Goal: Information Seeking & Learning: Learn about a topic

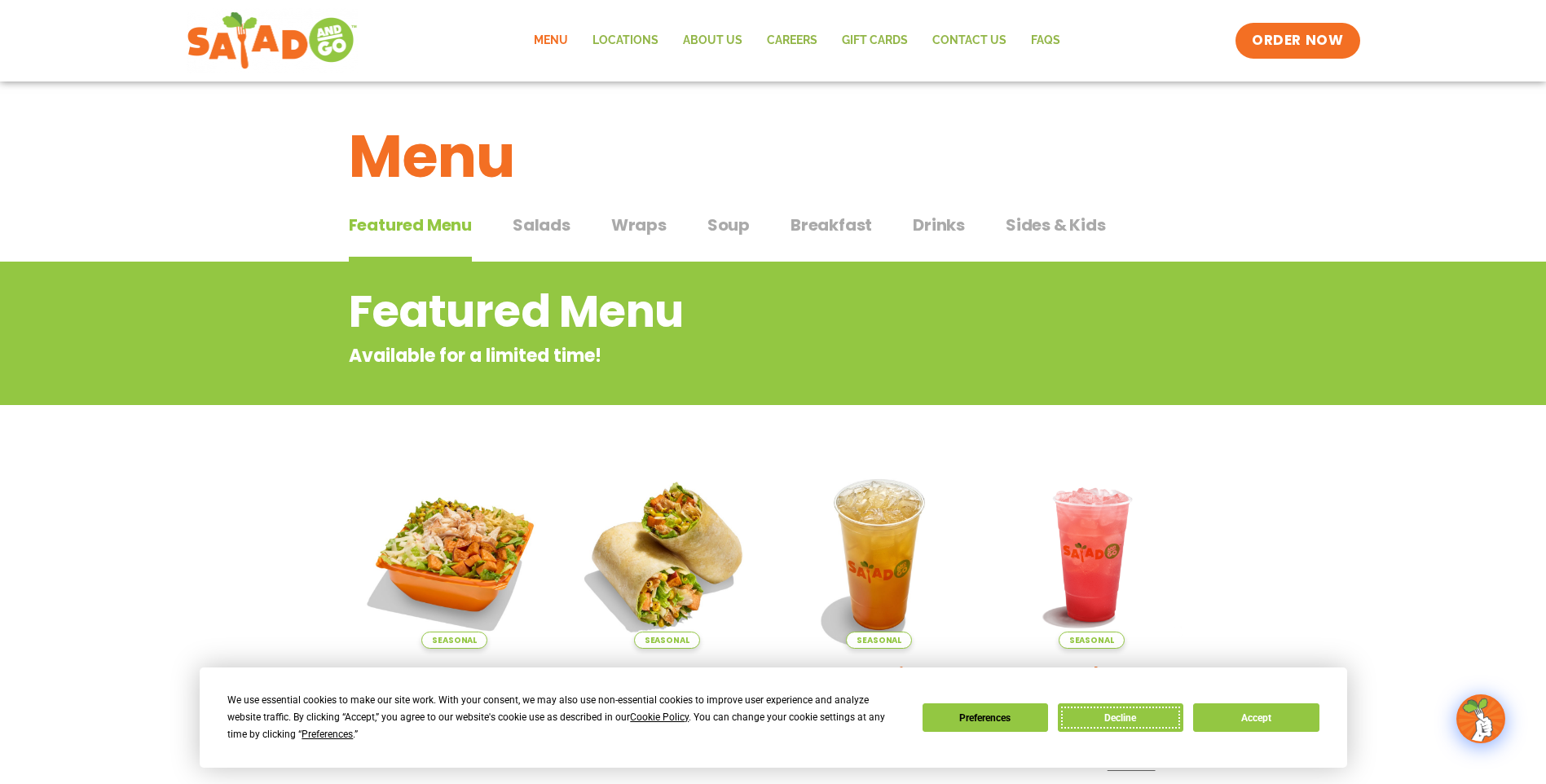
click at [1121, 712] on button "Decline" at bounding box center [1121, 717] width 126 height 29
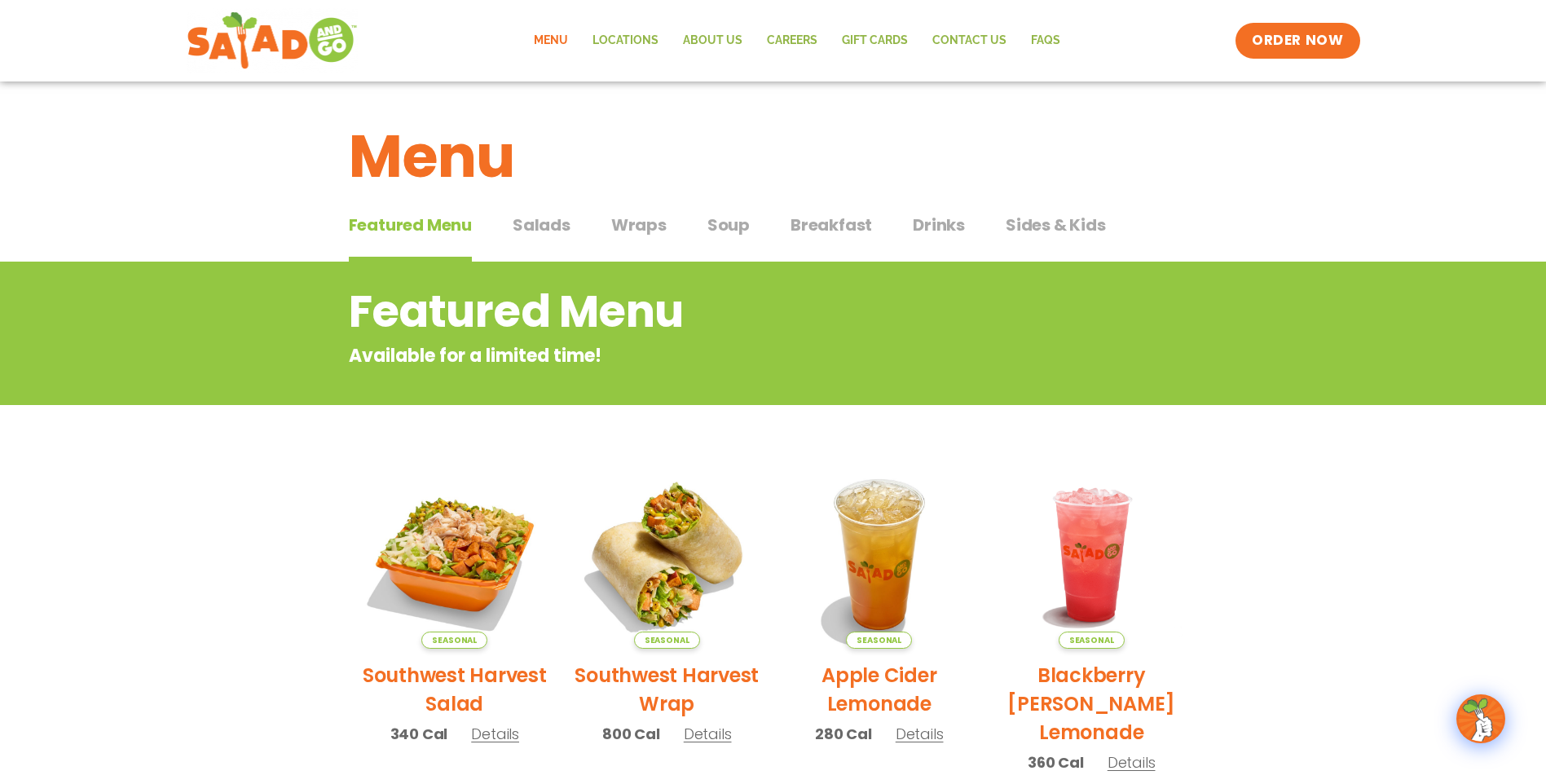
click at [565, 217] on span "Salads" at bounding box center [541, 225] width 58 height 25
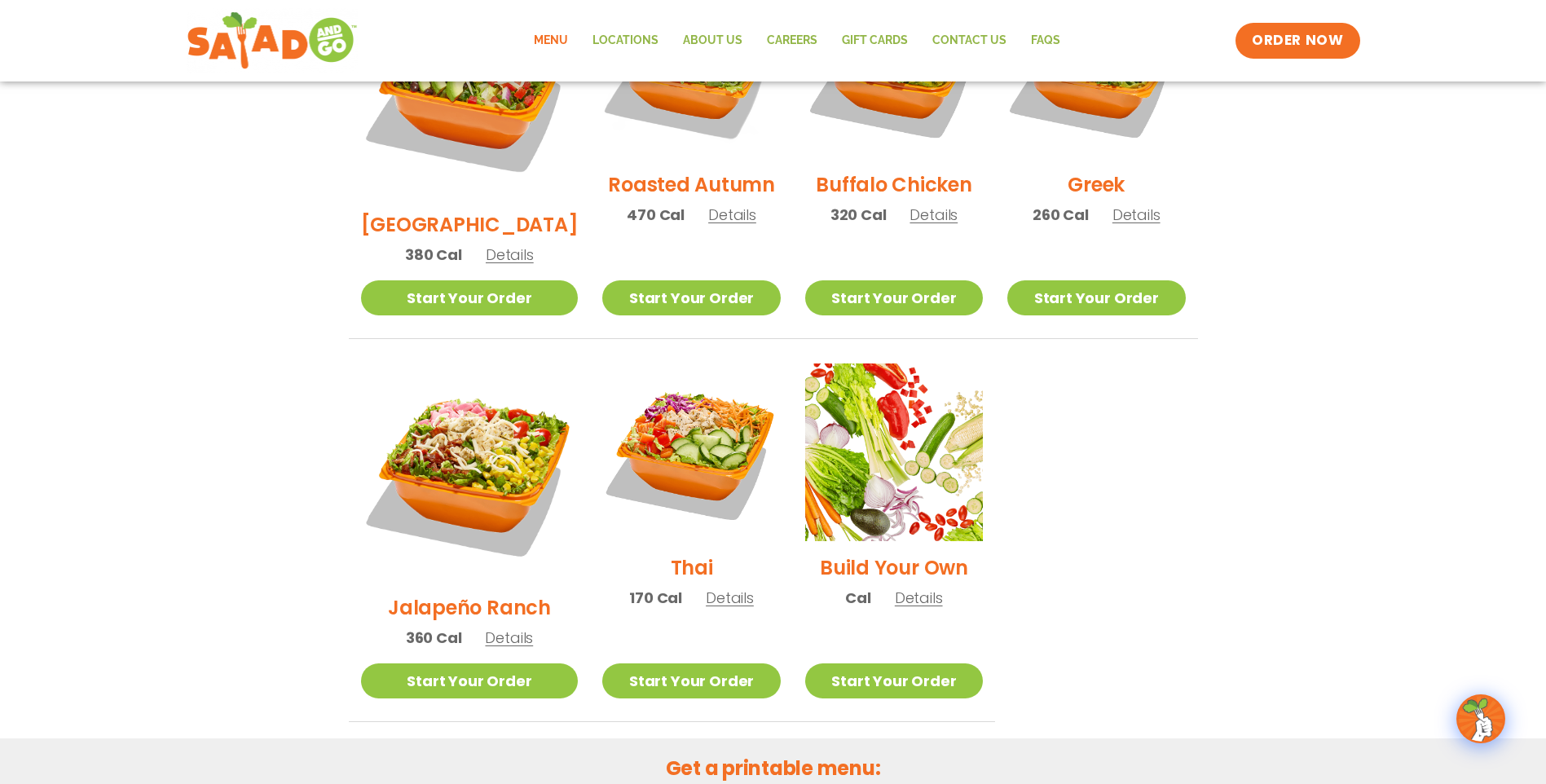
scroll to position [971, 0]
click at [706, 588] on span "Details" at bounding box center [730, 598] width 48 height 20
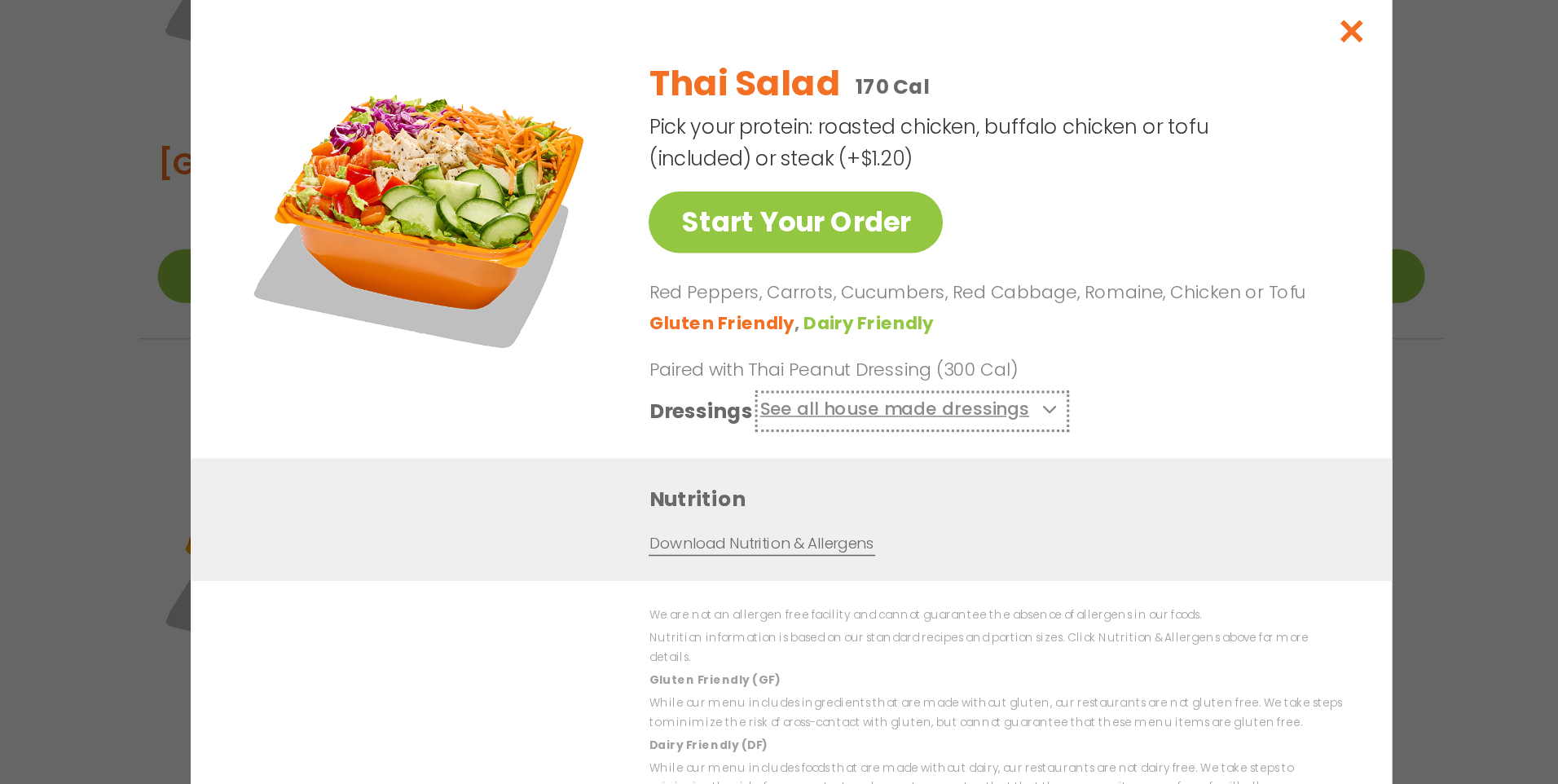
click at [828, 389] on button "See all house made dressings" at bounding box center [858, 385] width 198 height 20
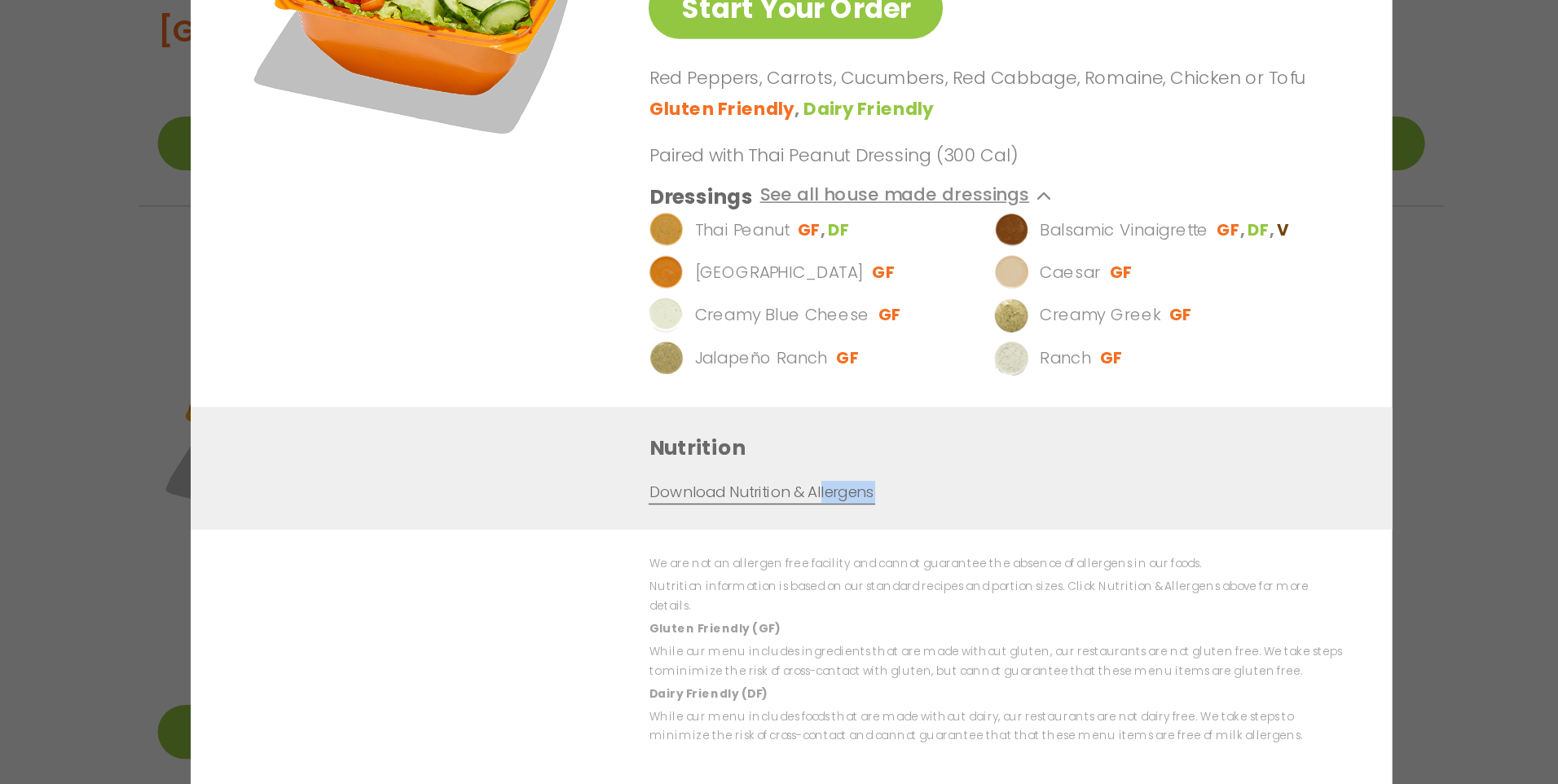
drag, startPoint x: 787, startPoint y: 542, endPoint x: 796, endPoint y: 535, distance: 11.4
click at [796, 535] on div "Nutrition Download Nutrition & Allergens" at bounding box center [779, 509] width 782 height 80
click at [719, 533] on link "Download Nutrition & Allergens" at bounding box center [759, 525] width 147 height 15
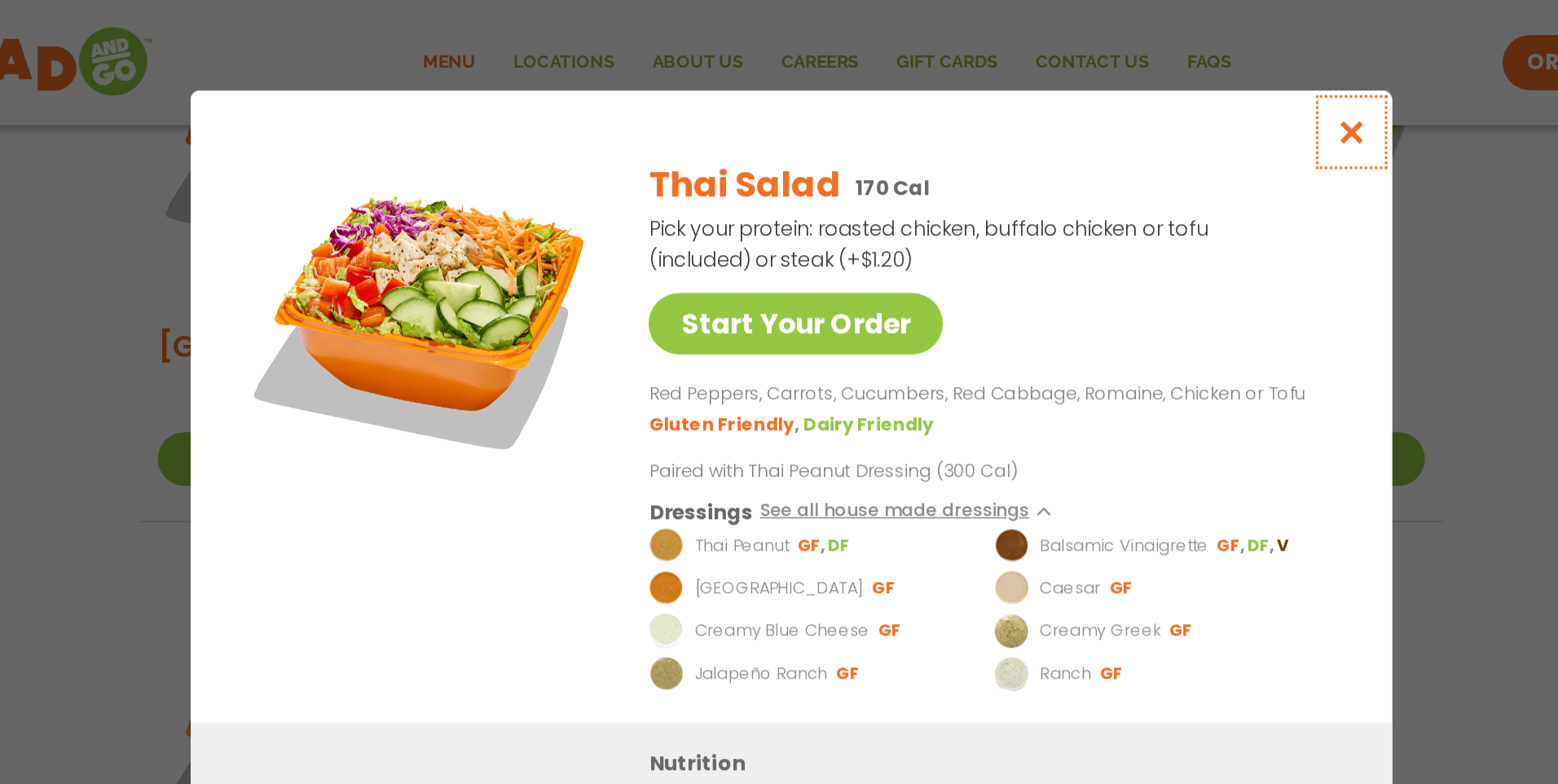
click at [1152, 83] on icon "Close modal" at bounding box center [1143, 86] width 20 height 17
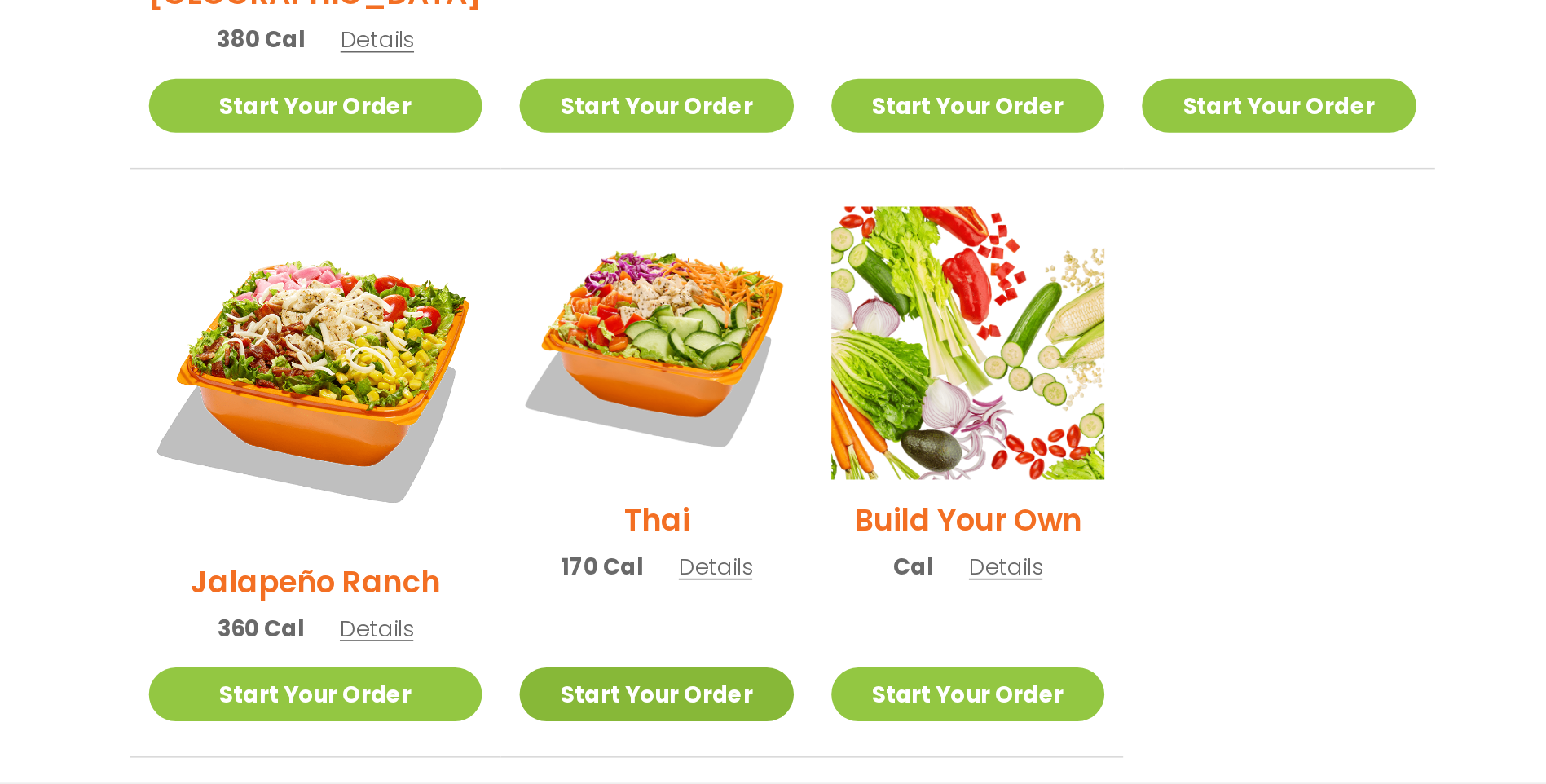
click at [654, 664] on link "Start Your Order" at bounding box center [691, 681] width 178 height 35
